Goal: Find specific page/section: Find specific page/section

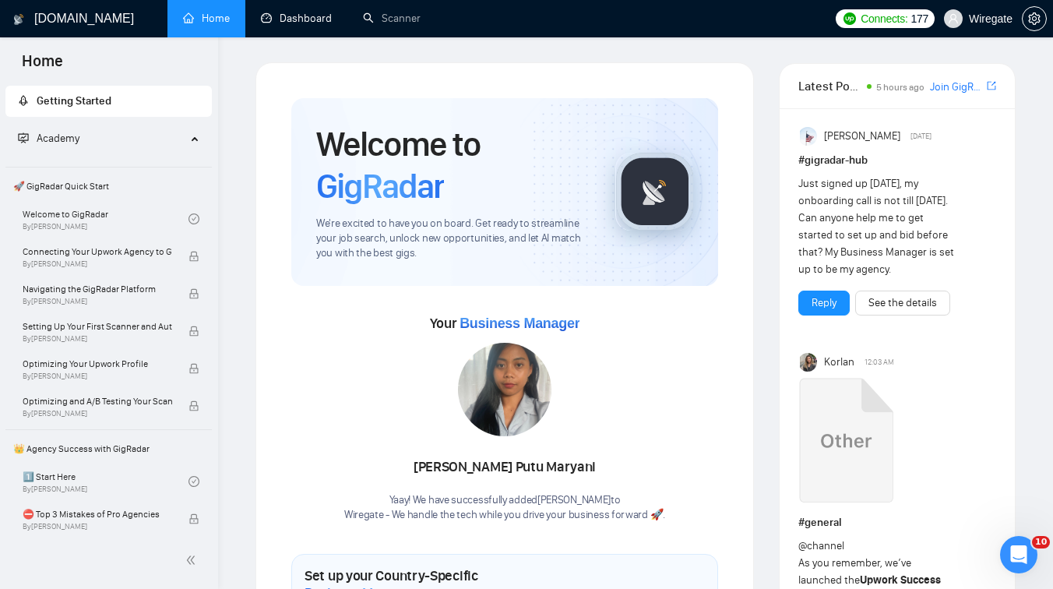
click at [279, 23] on link "Dashboard" at bounding box center [296, 18] width 71 height 13
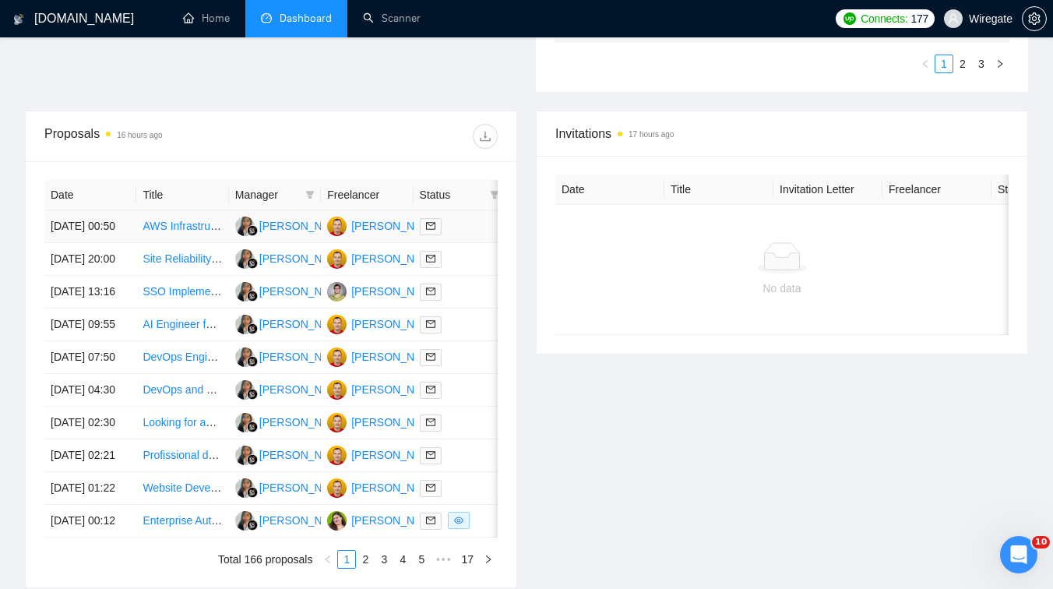
scroll to position [526, 0]
click at [189, 242] on td "AWS Infrastructure Setup with IaC/DevOps Practices" at bounding box center [182, 226] width 92 height 33
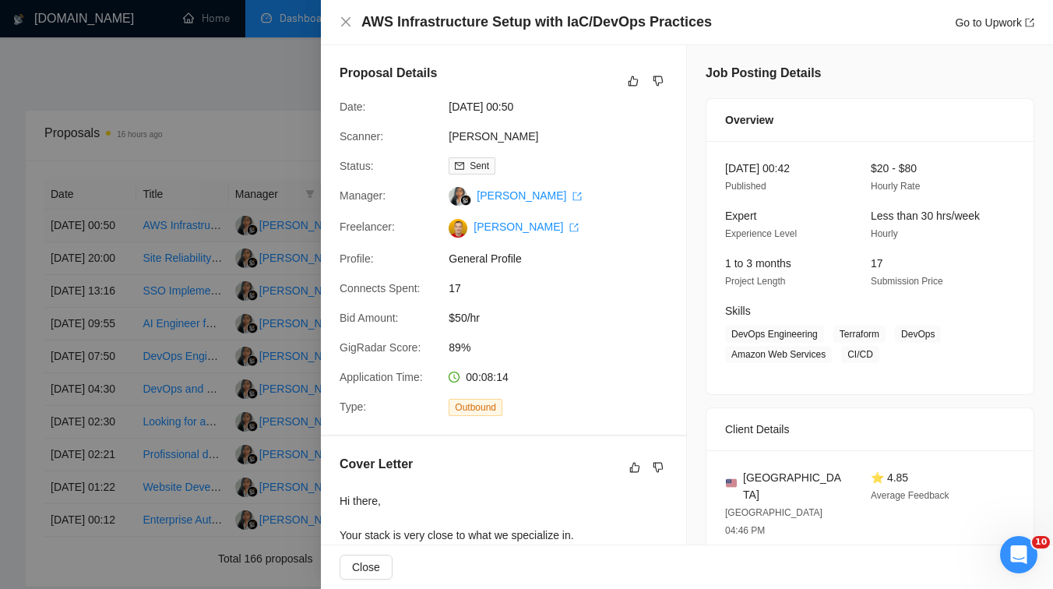
click at [189, 249] on div at bounding box center [526, 294] width 1053 height 589
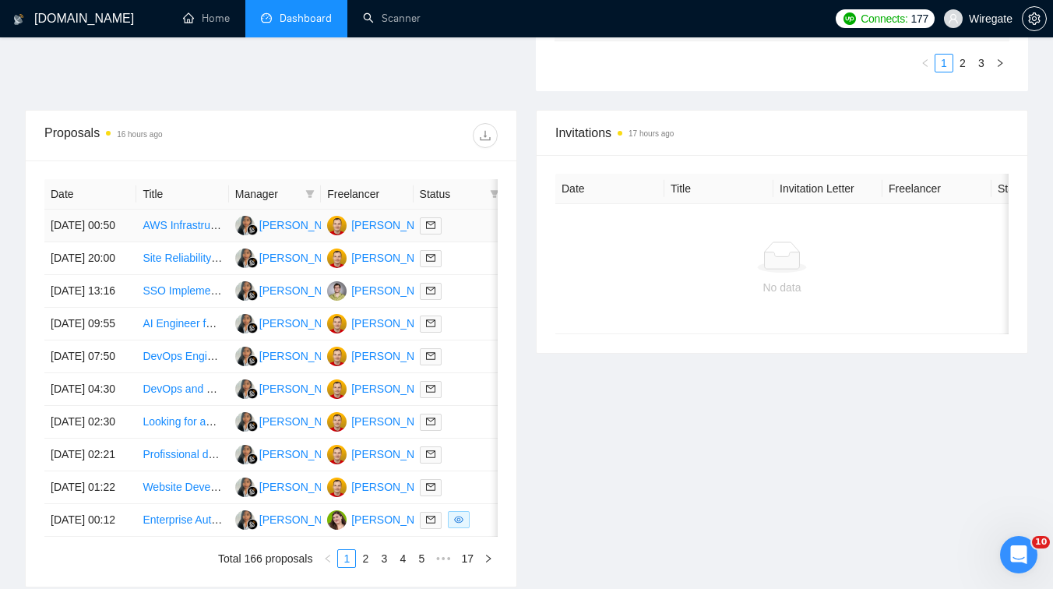
click at [189, 242] on td "AWS Infrastructure Setup with IaC/DevOps Practices" at bounding box center [182, 226] width 92 height 33
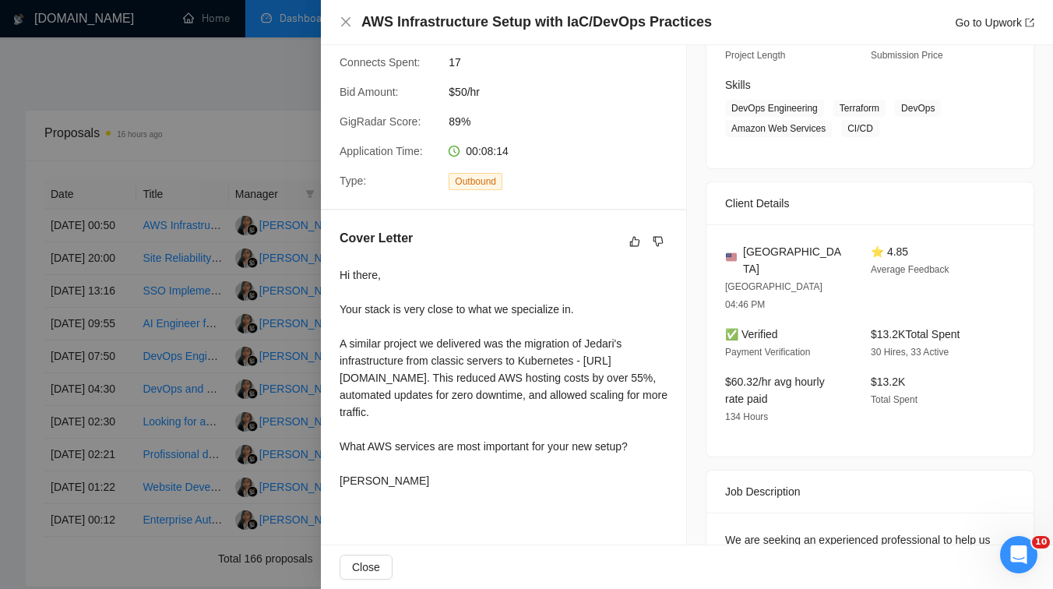
scroll to position [391, 0]
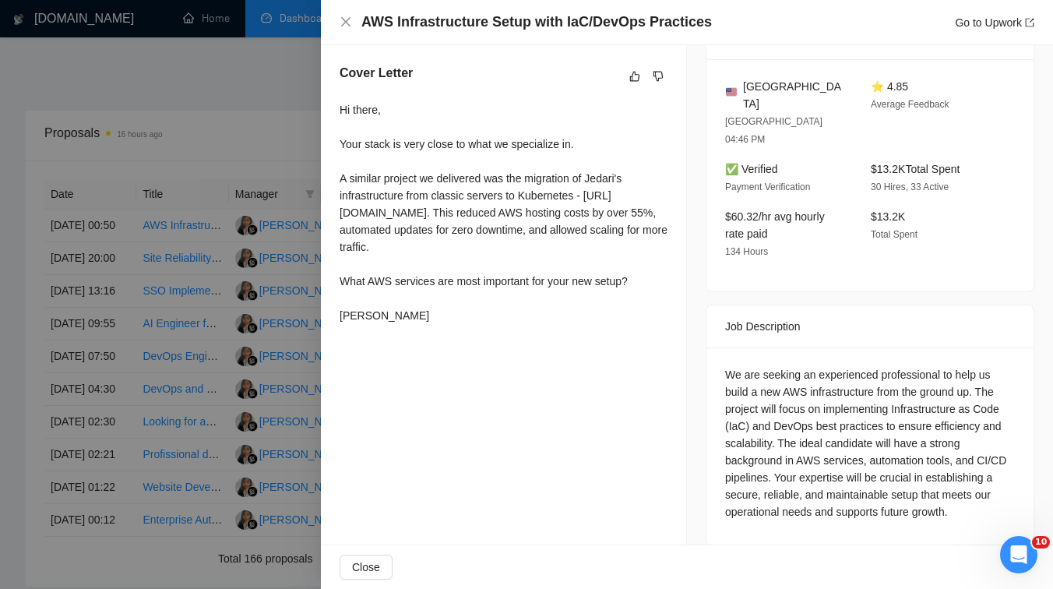
click at [187, 196] on div at bounding box center [526, 294] width 1053 height 589
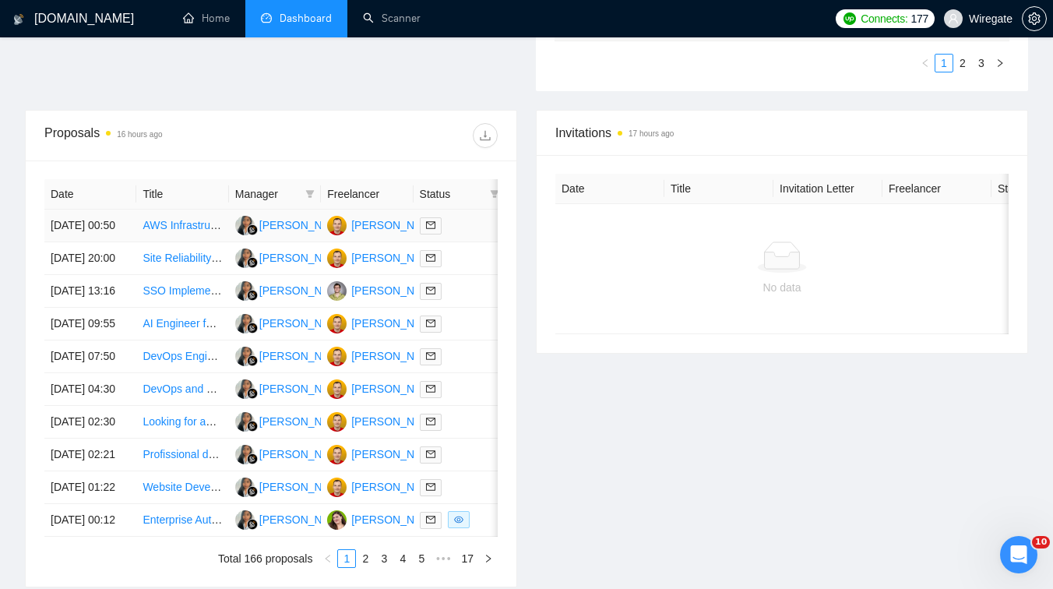
click at [194, 240] on td "AWS Infrastructure Setup with IaC/DevOps Practices" at bounding box center [182, 226] width 92 height 33
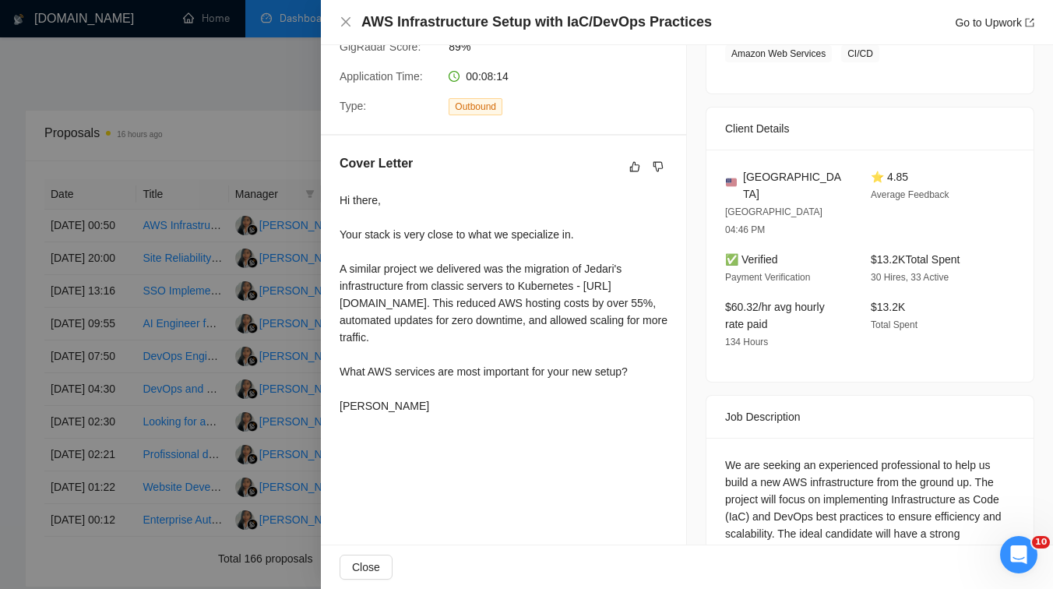
scroll to position [308, 0]
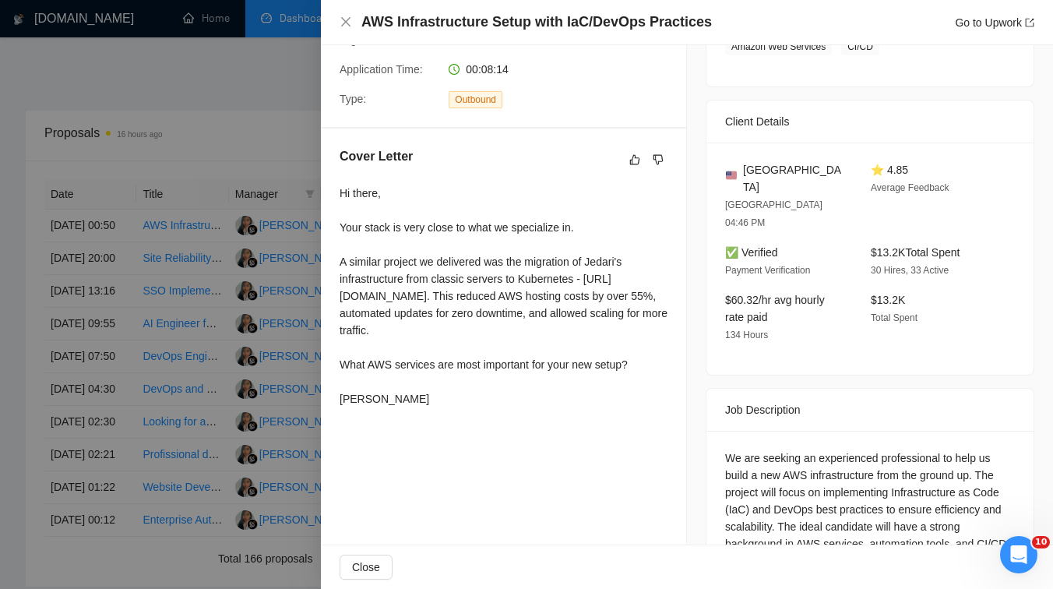
click at [136, 44] on div at bounding box center [526, 294] width 1053 height 589
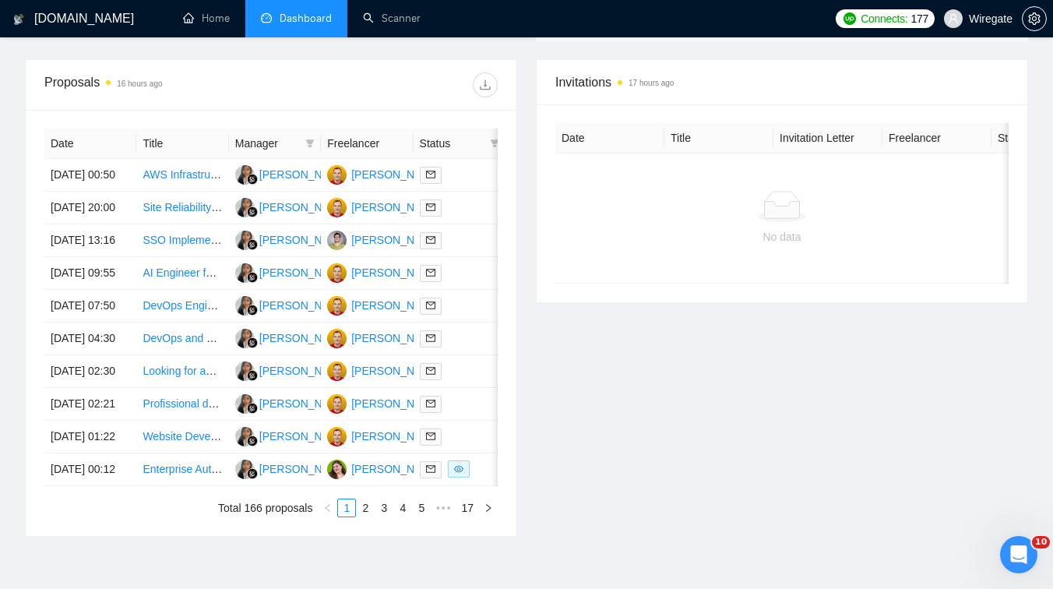
scroll to position [581, 0]
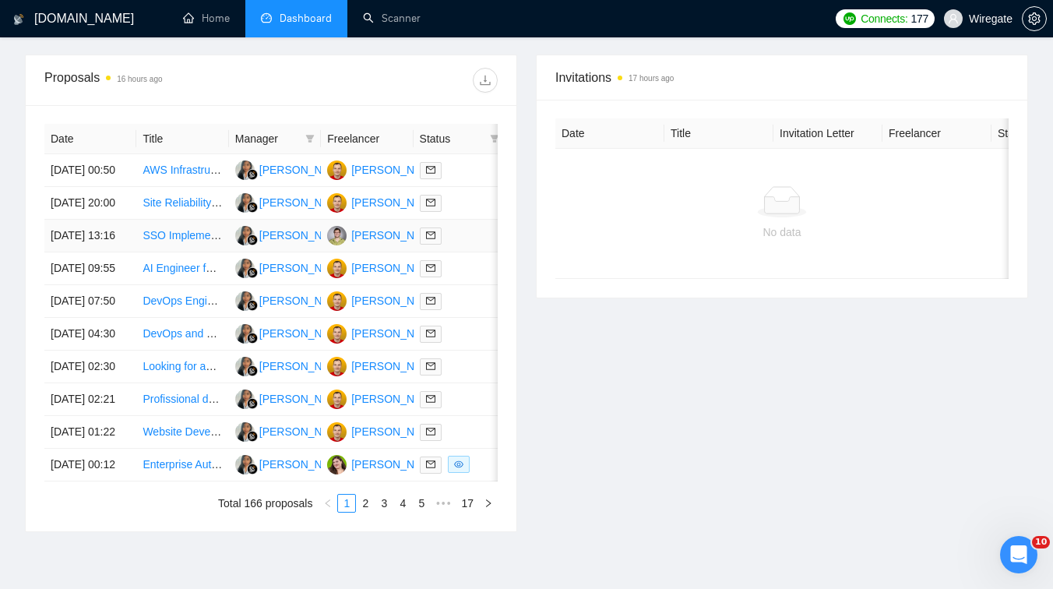
click at [213, 252] on td "SSO Implementation for Laravel Application" at bounding box center [182, 236] width 92 height 33
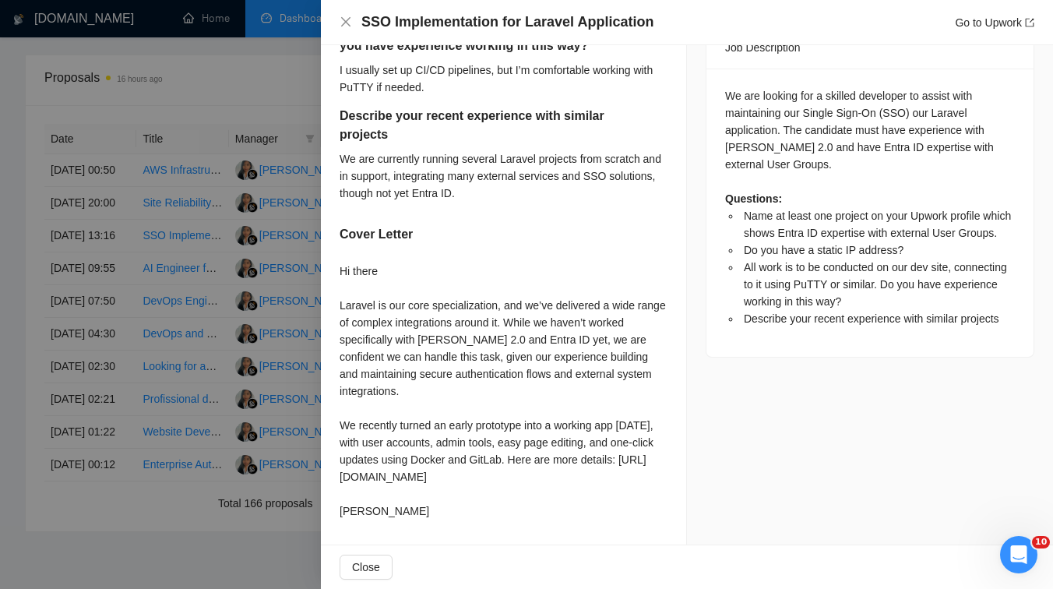
scroll to position [685, 0]
click at [172, 287] on div at bounding box center [526, 294] width 1053 height 589
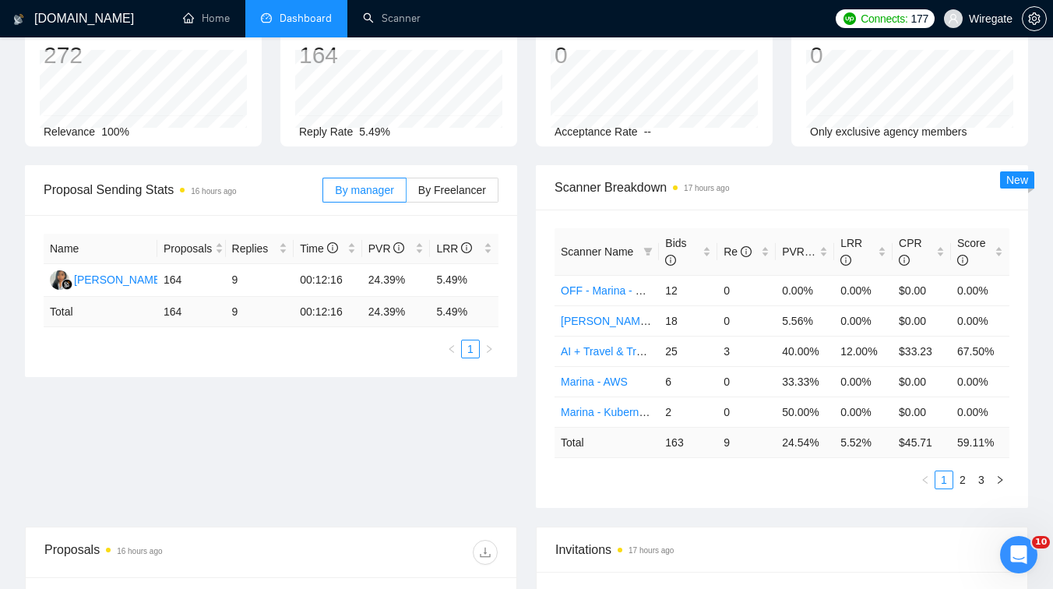
scroll to position [0, 0]
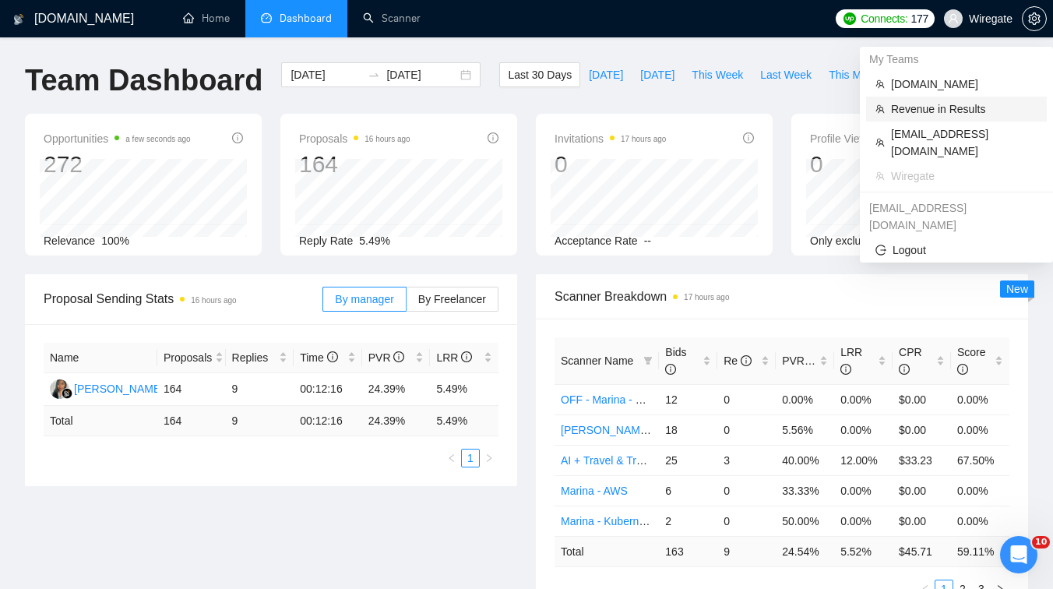
click at [936, 107] on span "Revenue in Results" at bounding box center [964, 108] width 146 height 17
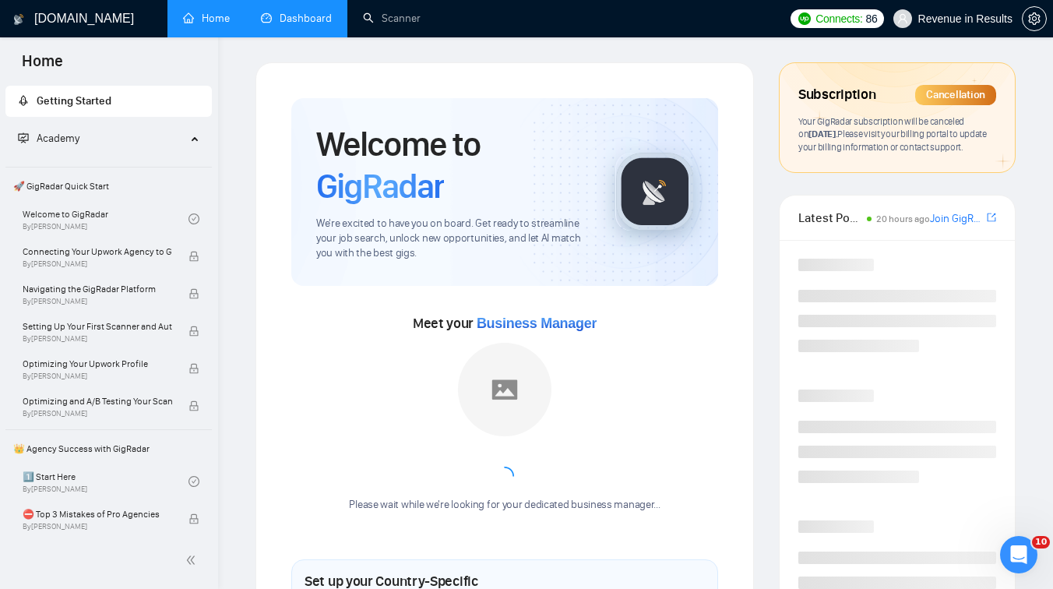
click at [310, 12] on link "Dashboard" at bounding box center [296, 18] width 71 height 13
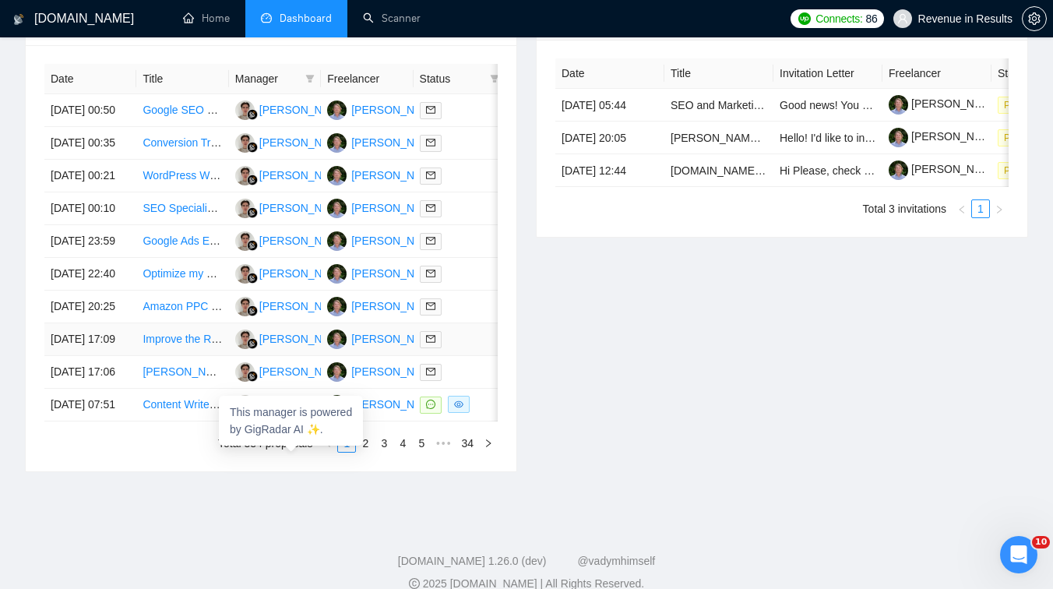
scroll to position [529, 0]
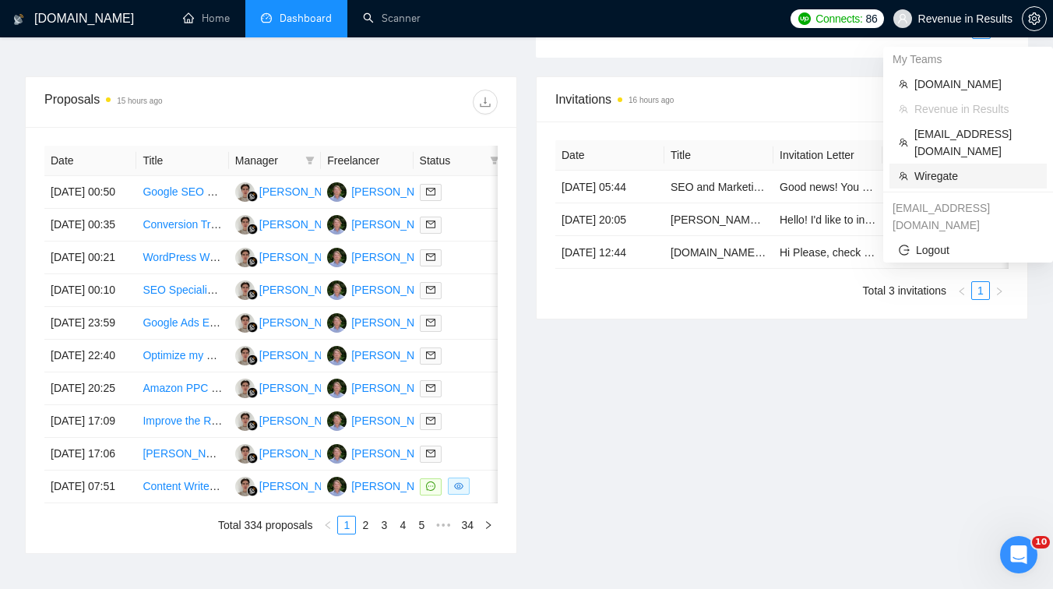
click at [941, 167] on span "Wiregate" at bounding box center [975, 175] width 123 height 17
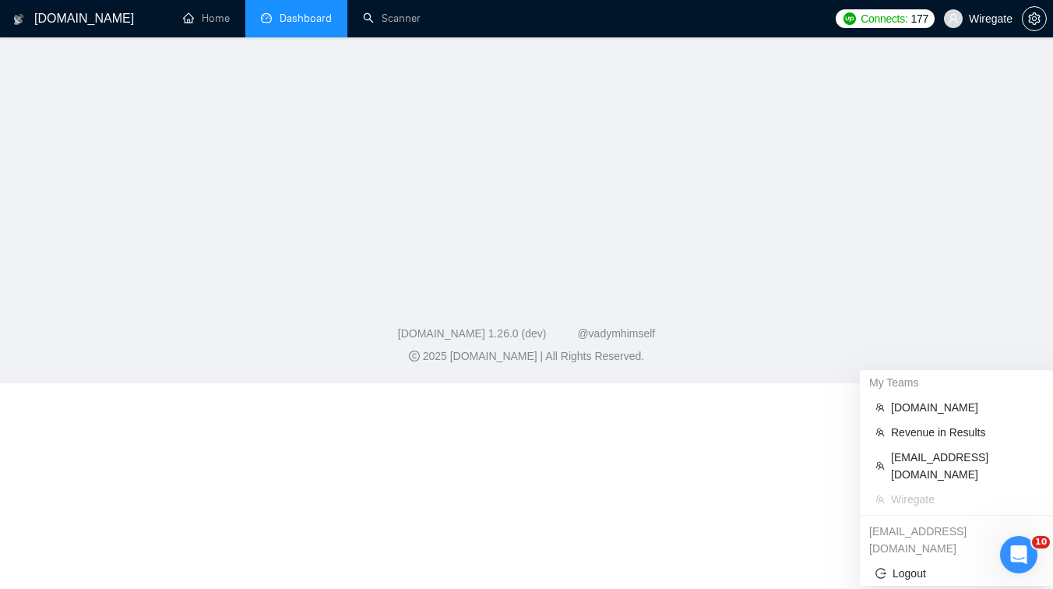
scroll to position [747, 0]
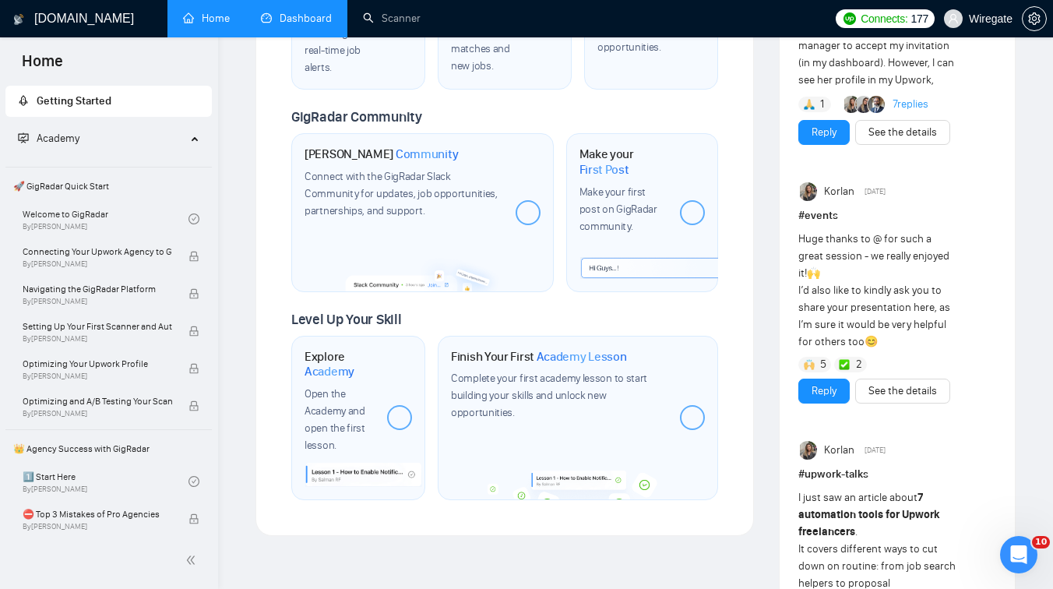
click at [319, 37] on li "Dashboard" at bounding box center [296, 18] width 102 height 37
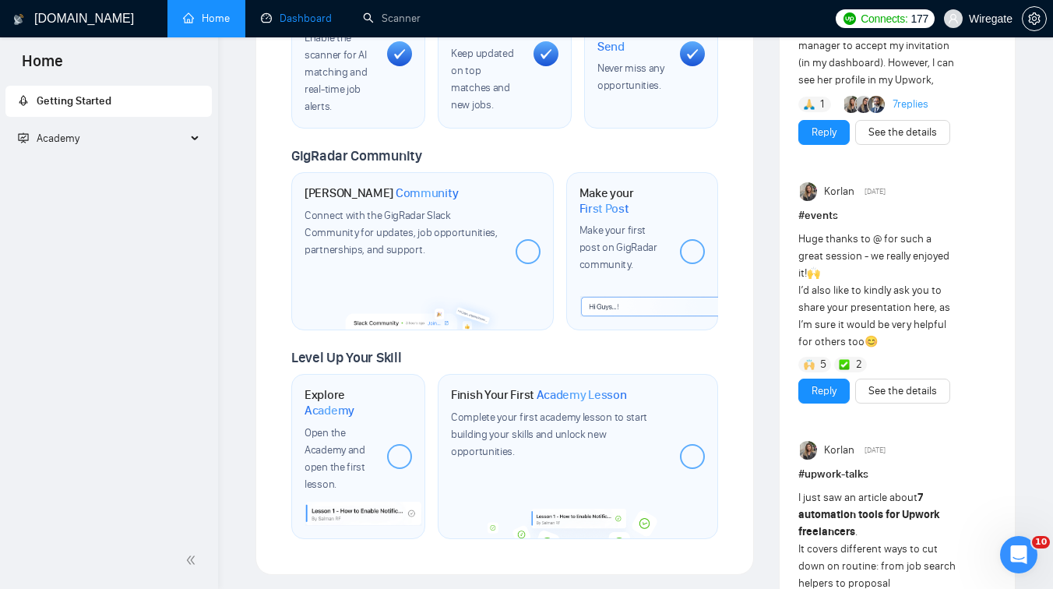
click at [303, 21] on link "Dashboard" at bounding box center [296, 18] width 71 height 13
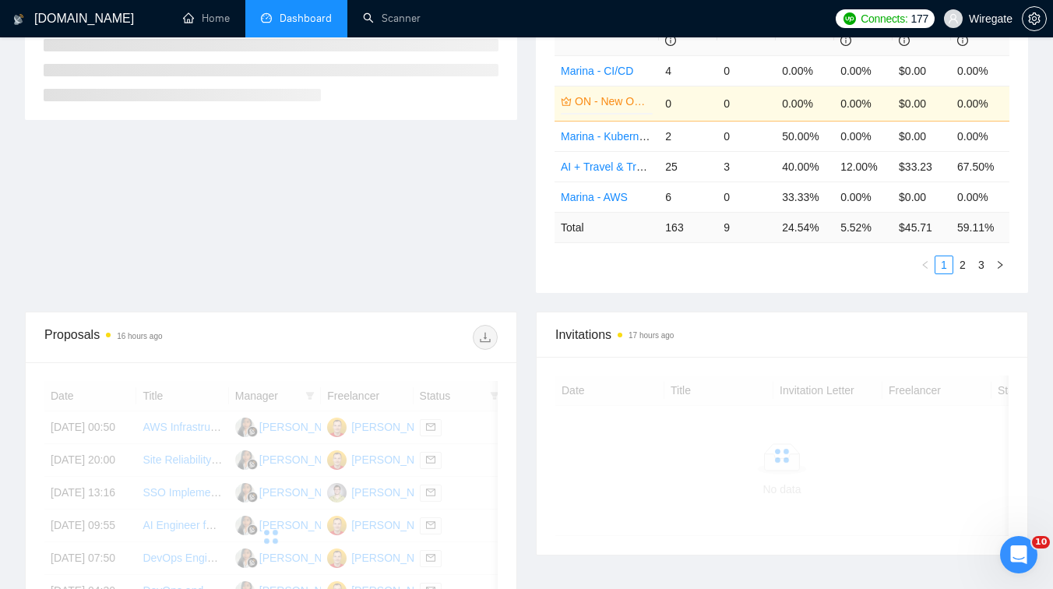
scroll to position [361, 0]
